Goal: Download file/media

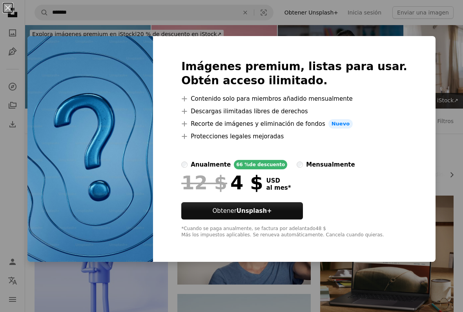
scroll to position [390, 0]
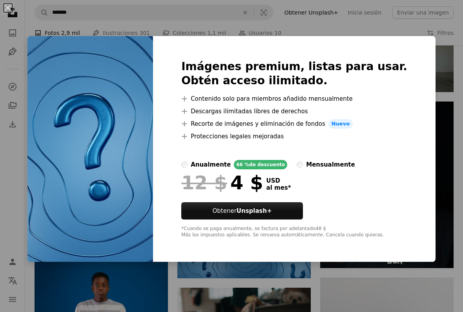
click at [442, 69] on div "An X shape Imágenes premium, listas para usar. Obtén acceso ilimitado. A plus s…" at bounding box center [231, 156] width 463 height 312
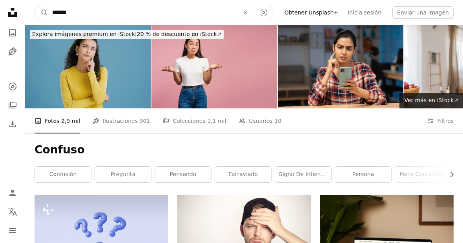
click at [115, 13] on input "*******" at bounding box center [142, 12] width 188 height 15
type input "**********"
click at [42, 13] on button "A magnifying glass" at bounding box center [41, 12] width 13 height 15
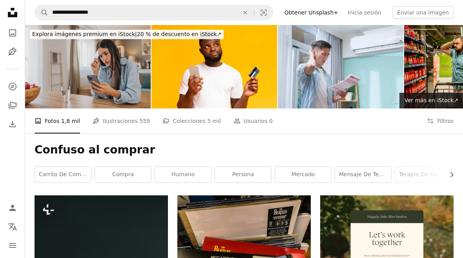
click at [100, 82] on img at bounding box center [87, 67] width 125 height 84
click at [60, 103] on img at bounding box center [87, 67] width 125 height 84
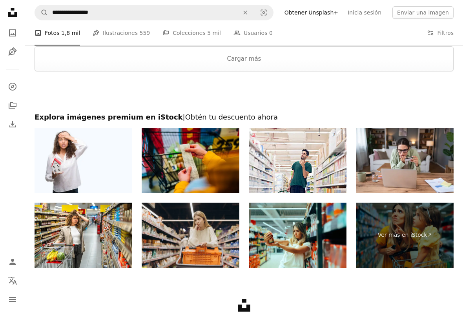
scroll to position [1206, 0]
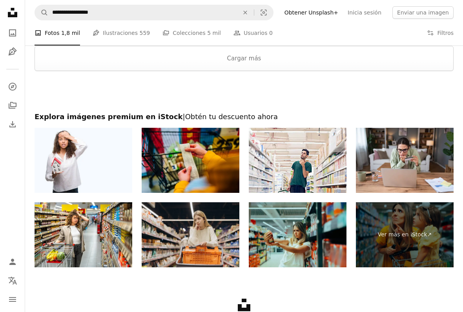
click at [328, 248] on img at bounding box center [298, 234] width 98 height 65
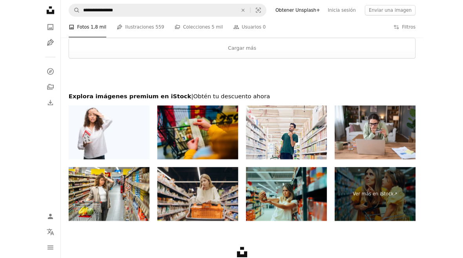
scroll to position [1228, 0]
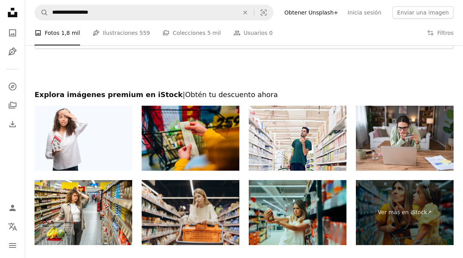
click at [303, 206] on img at bounding box center [298, 212] width 98 height 65
